Goal: Task Accomplishment & Management: Manage account settings

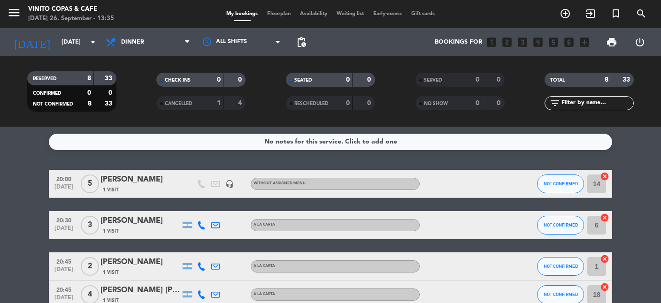
scroll to position [43, 0]
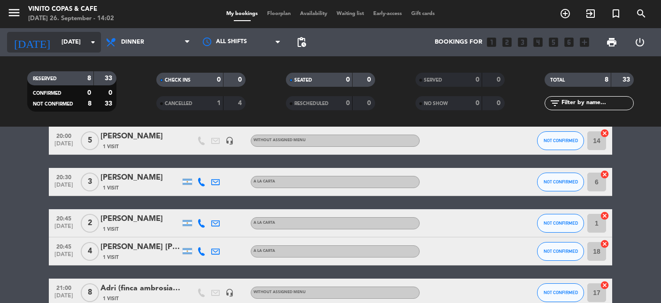
click at [97, 43] on icon "arrow_drop_down" at bounding box center [92, 42] width 11 height 11
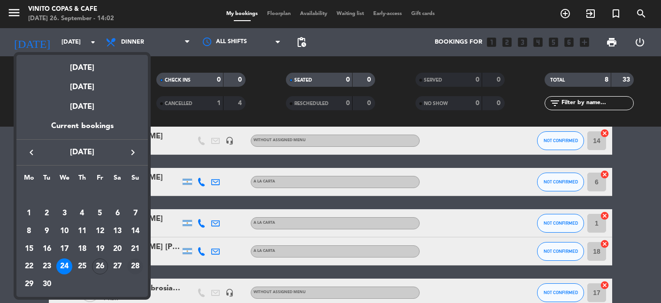
click at [138, 267] on div "28" at bounding box center [135, 267] width 16 height 16
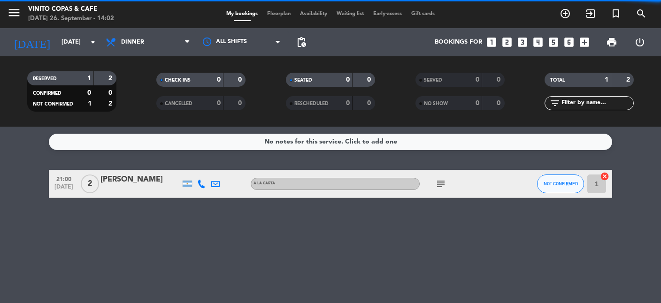
scroll to position [0, 0]
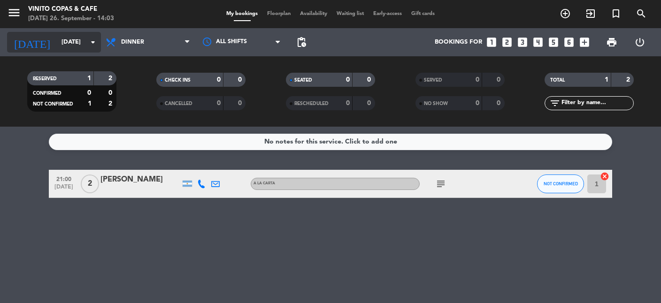
click at [81, 37] on input "[DATE]" at bounding box center [97, 42] width 81 height 17
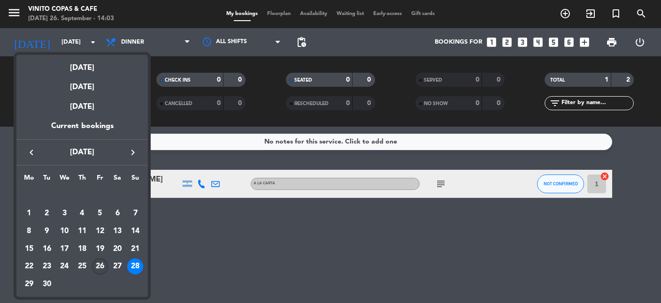
click at [100, 270] on div "26" at bounding box center [100, 267] width 16 height 16
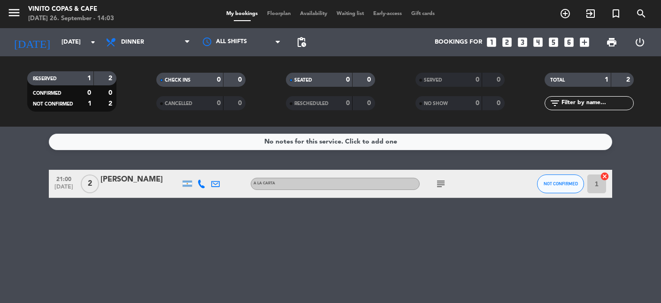
type input "[DATE]"
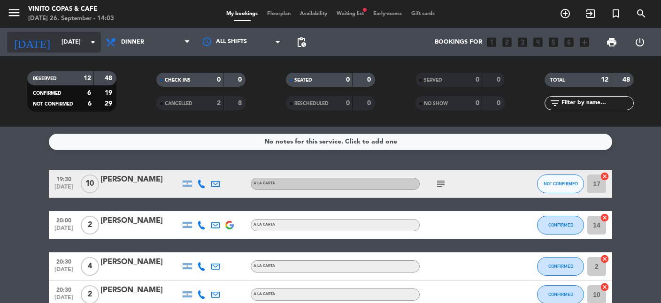
click at [70, 35] on input "[DATE]" at bounding box center [97, 42] width 81 height 17
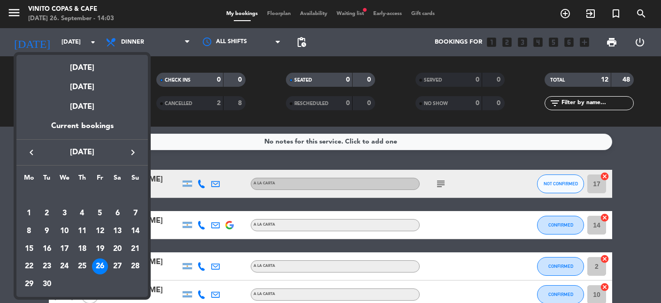
click at [0, 237] on div at bounding box center [330, 151] width 661 height 303
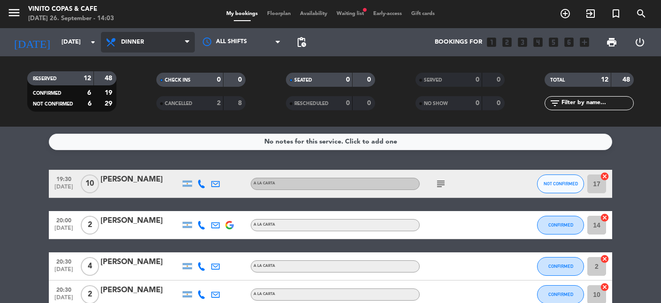
click at [167, 43] on span "Dinner" at bounding box center [148, 42] width 94 height 21
click at [641, 162] on div "No notes for this service. Click to add one 19:30 [DATE] [PERSON_NAME] A [PERSO…" at bounding box center [330, 215] width 661 height 176
click at [144, 48] on span "Dinner" at bounding box center [148, 42] width 94 height 21
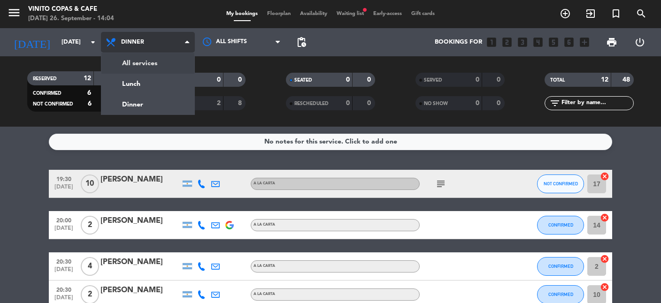
click at [186, 43] on icon at bounding box center [187, 42] width 4 height 8
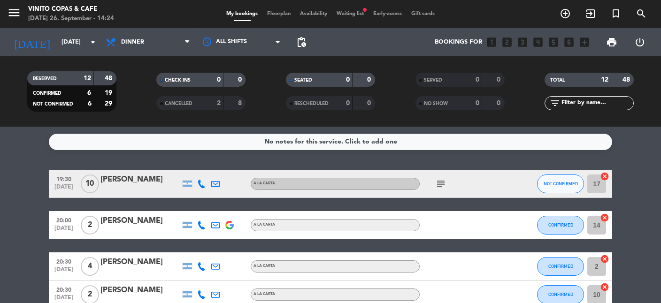
click at [646, 152] on div "No notes for this service. Click to add one 19:30 [DATE] [PERSON_NAME] A [PERSO…" at bounding box center [330, 215] width 661 height 176
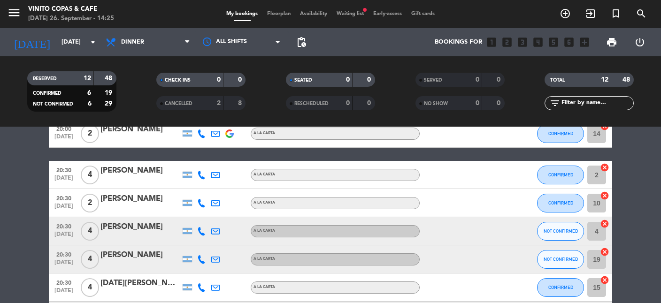
scroll to position [86, 0]
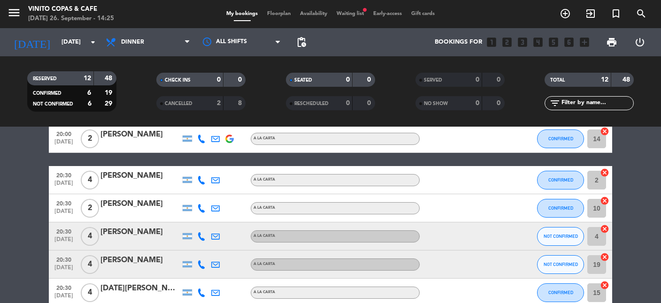
click at [646, 165] on bookings-row "19:30 [DATE] [PERSON_NAME] A [PERSON_NAME] subject NOT CONFIRMED 17 cancel 20:0…" at bounding box center [330, 266] width 661 height 364
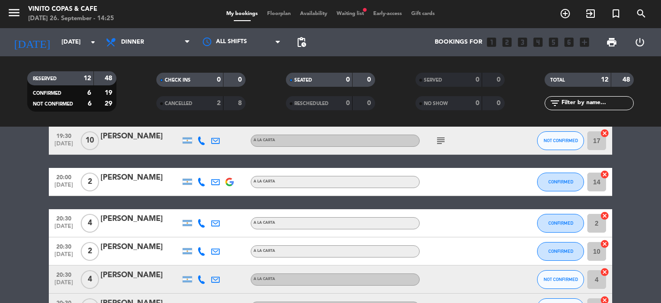
scroll to position [22, 0]
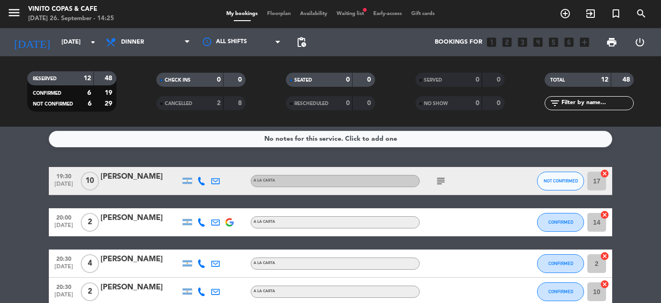
scroll to position [0, 0]
